Goal: Find specific page/section: Find specific page/section

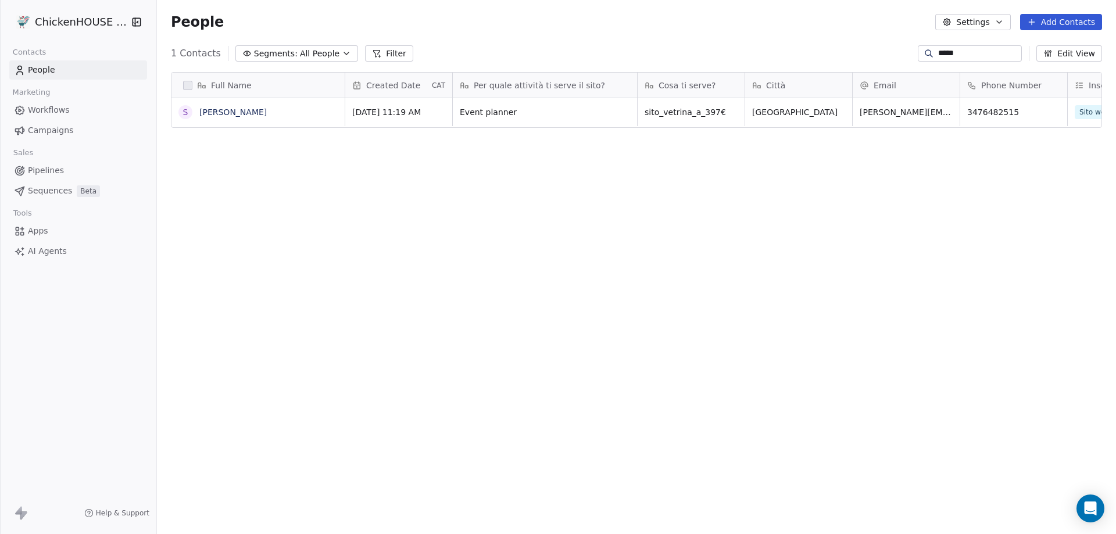
scroll to position [461, 950]
drag, startPoint x: 948, startPoint y: 49, endPoint x: 905, endPoint y: 49, distance: 43.0
click at [918, 49] on div "*****" at bounding box center [970, 53] width 104 height 16
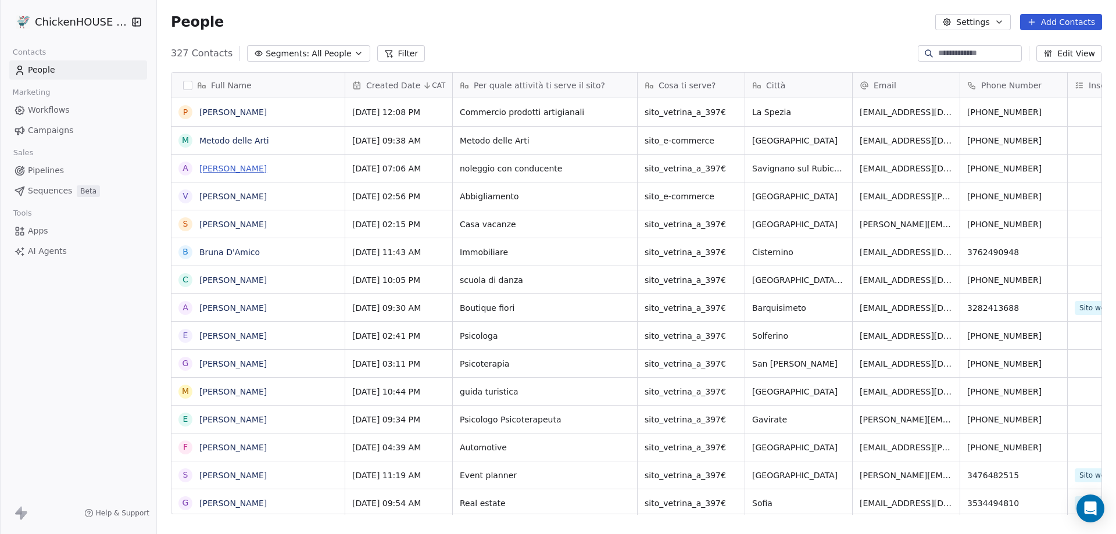
click at [251, 171] on link "[PERSON_NAME]" at bounding box center [232, 168] width 67 height 9
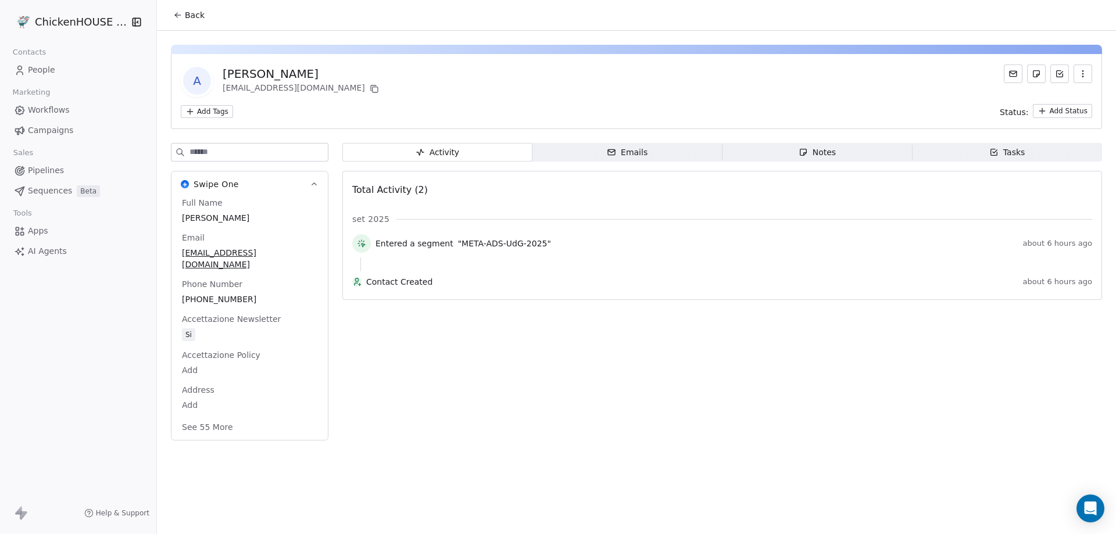
click at [851, 163] on div "Activity Activity Emails Emails Notes Notes Tasks Tasks Total Activity (2) set …" at bounding box center [722, 295] width 760 height 305
click at [851, 155] on span "Notes Notes" at bounding box center [818, 152] width 190 height 19
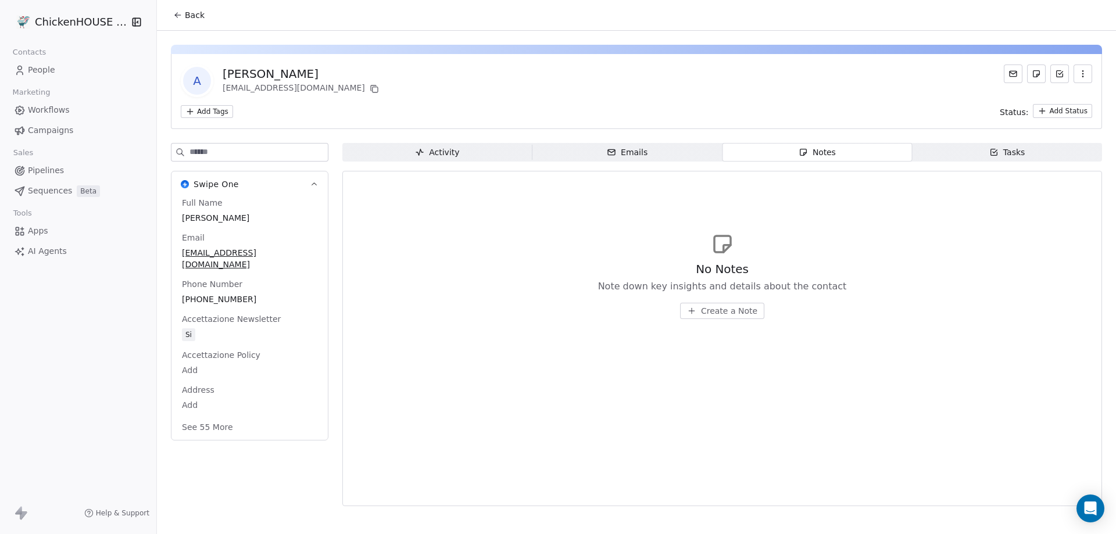
click at [48, 71] on span "People" at bounding box center [41, 70] width 27 height 12
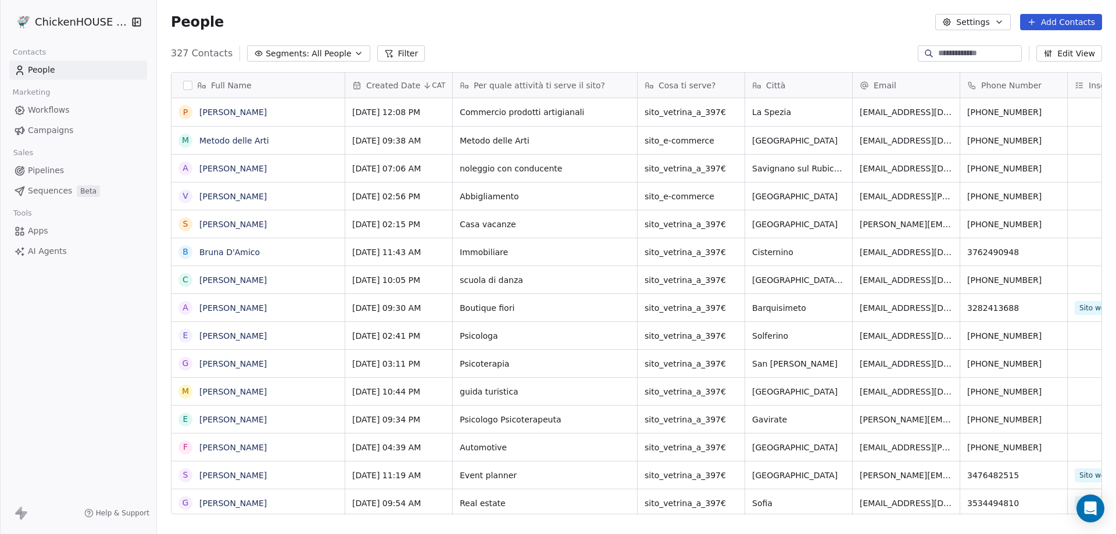
scroll to position [461, 950]
click at [252, 139] on link "Metodo delle Arti" at bounding box center [234, 140] width 70 height 9
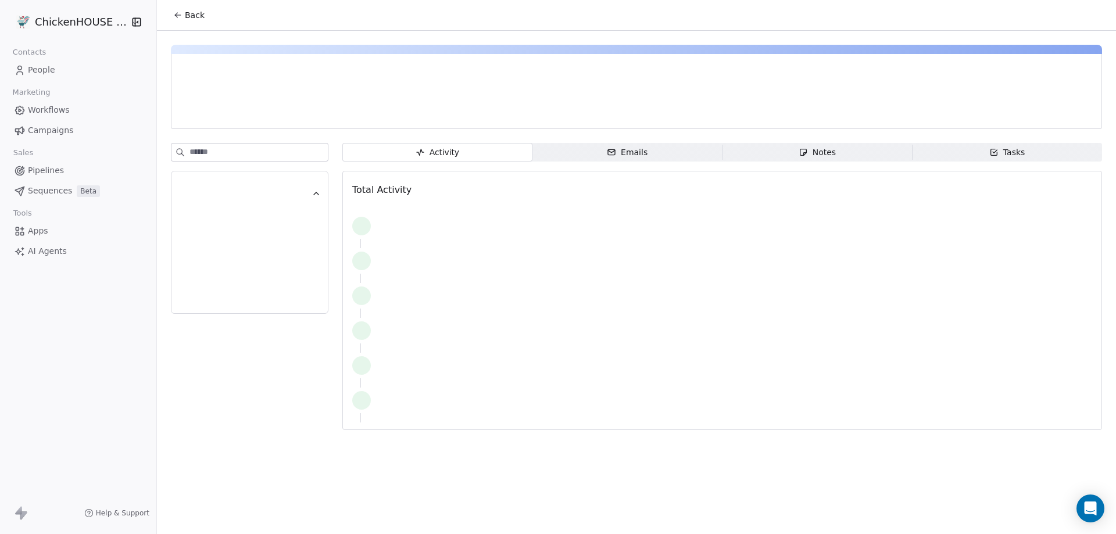
click at [810, 153] on div "Notes" at bounding box center [817, 152] width 37 height 12
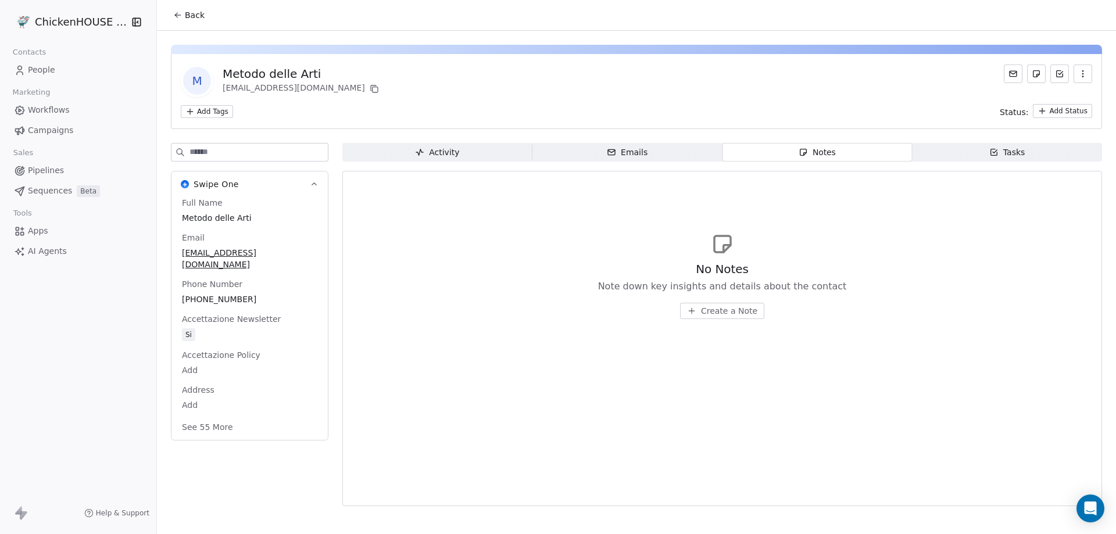
click at [37, 71] on span "People" at bounding box center [41, 70] width 27 height 12
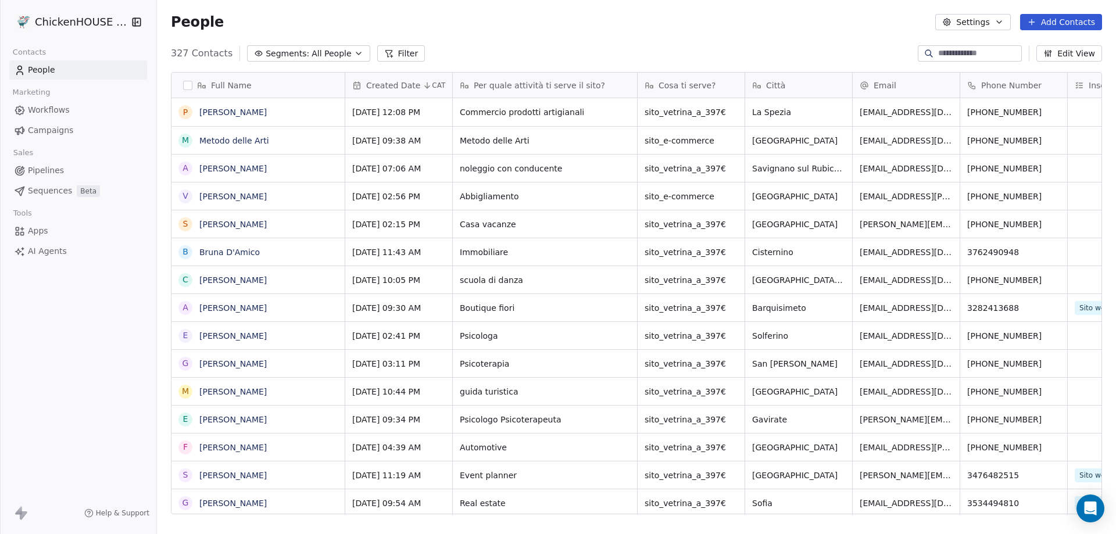
scroll to position [461, 950]
click at [229, 196] on link "[PERSON_NAME]" at bounding box center [232, 196] width 67 height 9
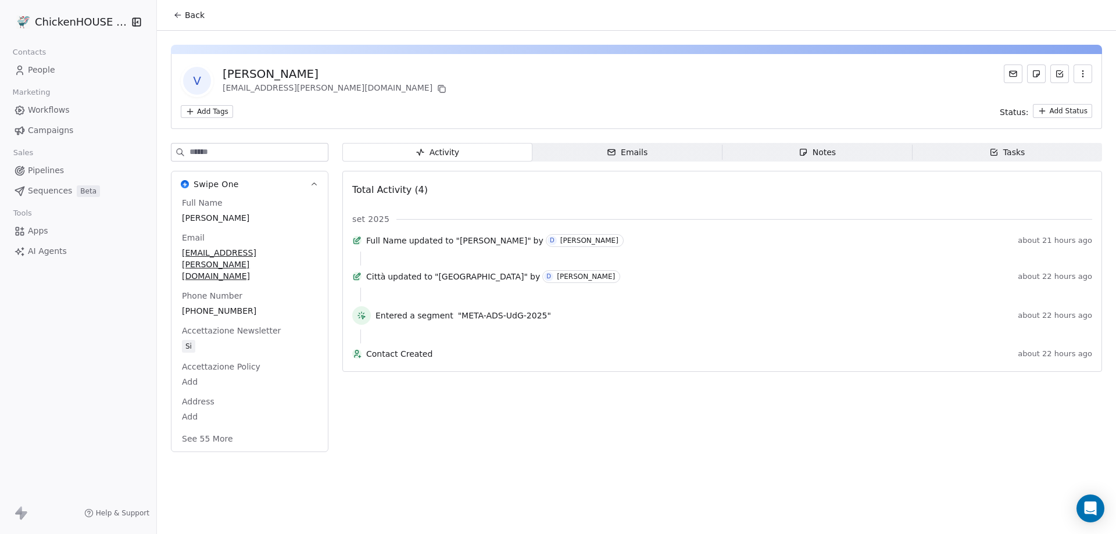
click at [810, 153] on div "Notes" at bounding box center [817, 152] width 37 height 12
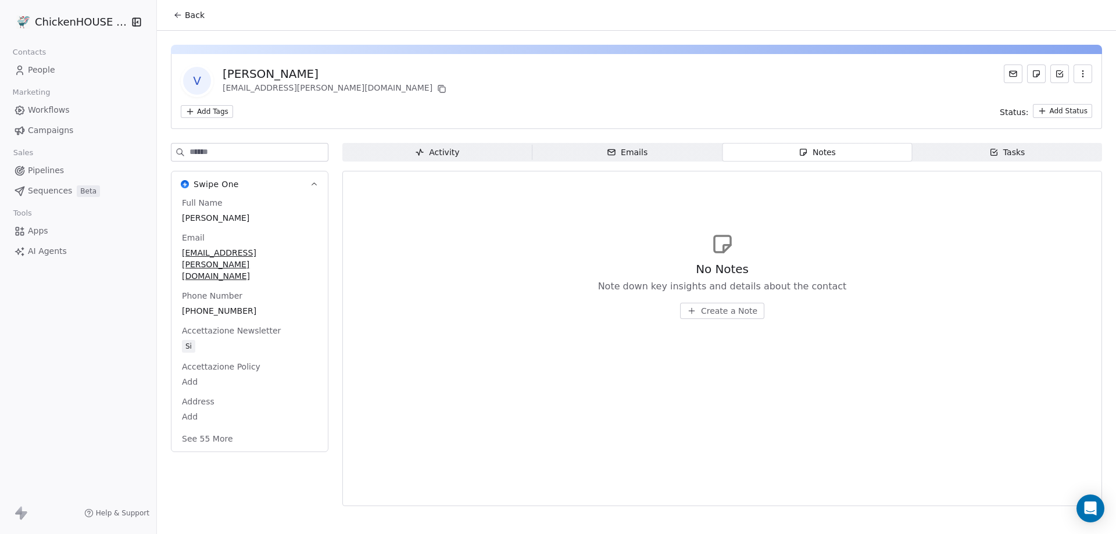
click at [56, 76] on link "People" at bounding box center [78, 69] width 138 height 19
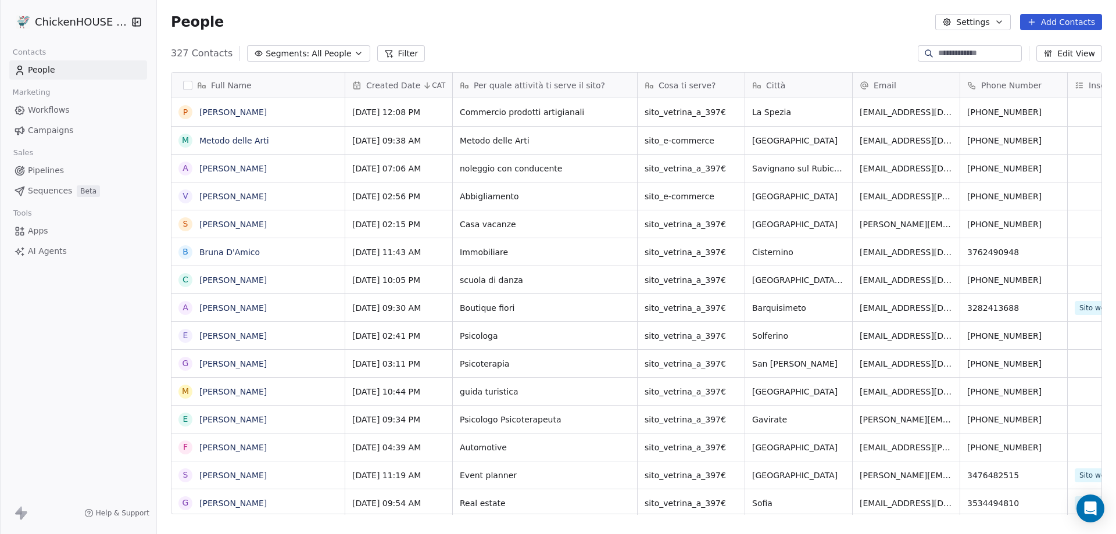
scroll to position [461, 950]
